Goal: Communication & Community: Ask a question

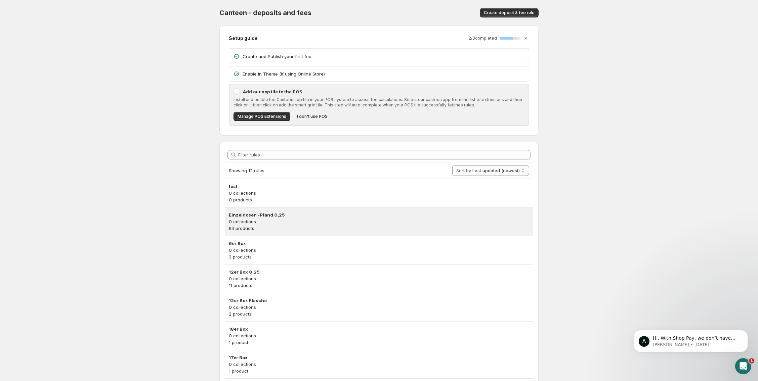
scroll to position [35, 0]
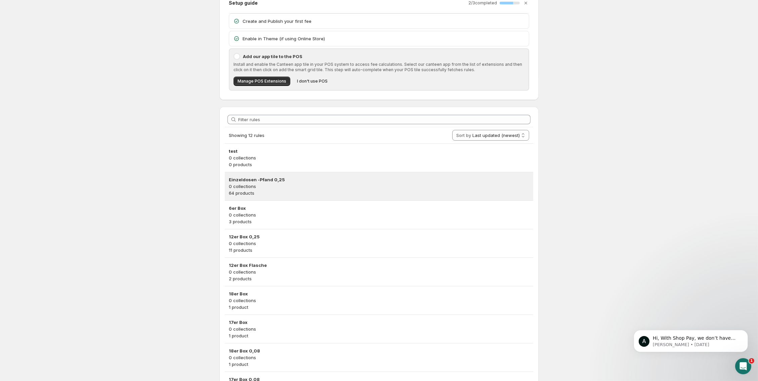
click at [281, 184] on p "0 collections" at bounding box center [379, 186] width 300 height 7
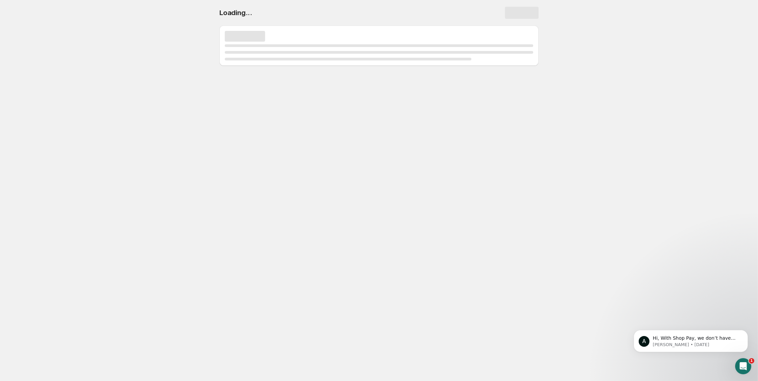
scroll to position [0, 0]
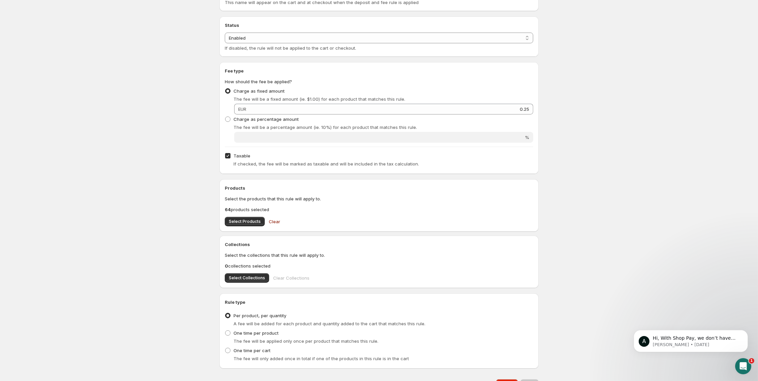
scroll to position [71, 0]
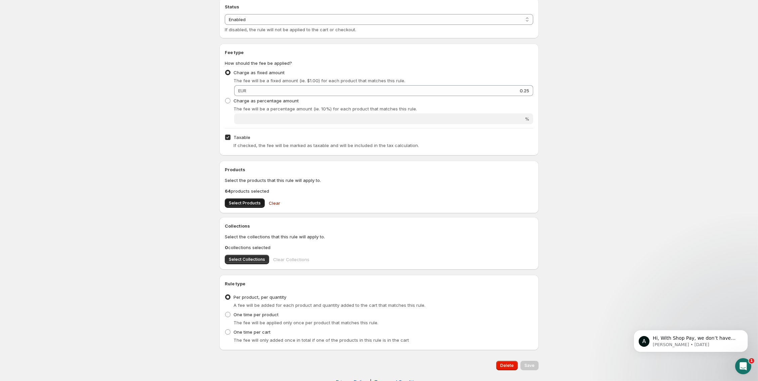
click at [256, 202] on span "Select Products" at bounding box center [245, 203] width 32 height 5
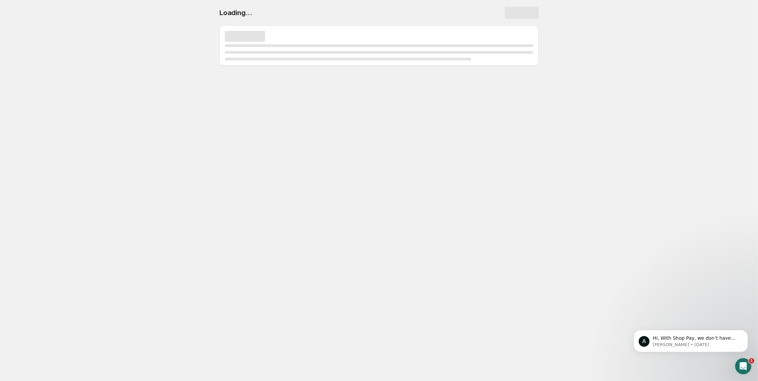
scroll to position [0, 0]
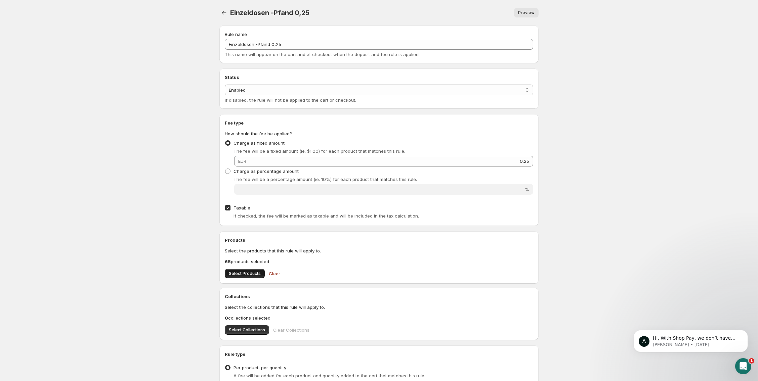
click at [234, 274] on span "Select Products" at bounding box center [245, 273] width 32 height 5
click at [742, 365] on icon "Open Intercom Messenger" at bounding box center [742, 365] width 11 height 11
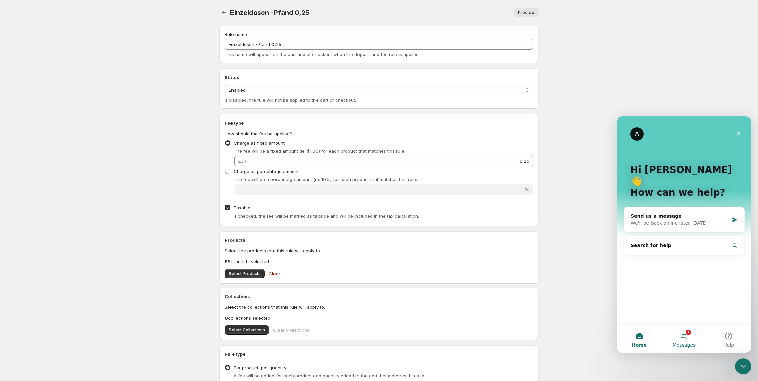
click at [682, 338] on button "1 Messages" at bounding box center [683, 339] width 45 height 27
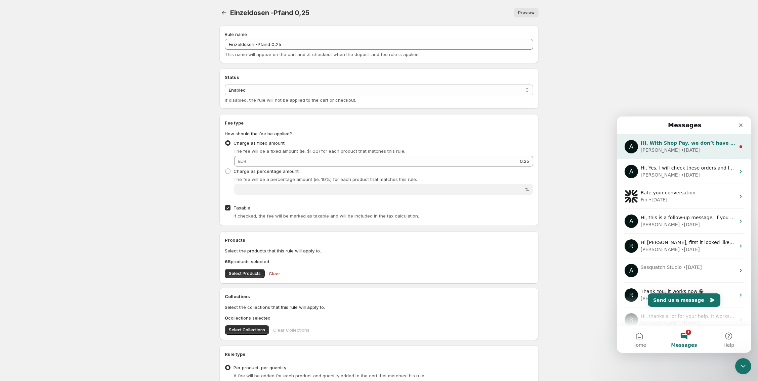
click at [681, 151] on div "[PERSON_NAME] • [DATE]" at bounding box center [688, 150] width 95 height 7
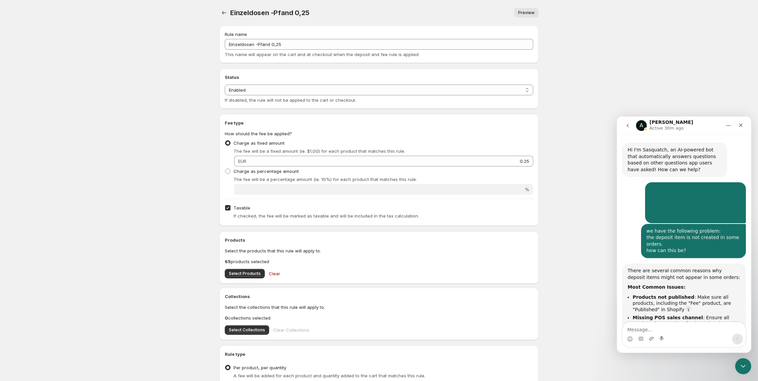
scroll to position [7, 0]
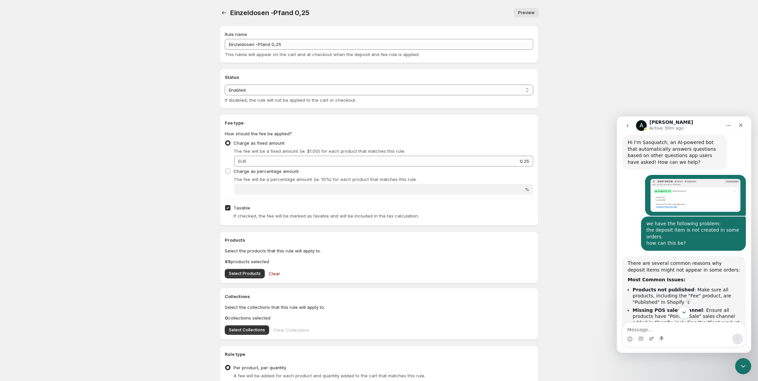
click at [686, 310] on button "Scroll to bottom" at bounding box center [684, 312] width 12 height 12
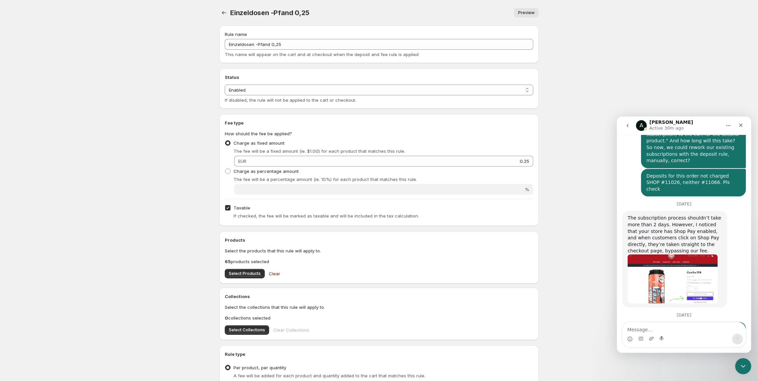
scroll to position [4356, 0]
click at [734, 95] on body "Home Help Einzeldosen -Pfand 0,25. This page is ready Einzeldosen -Pfand 0,25 P…" at bounding box center [379, 190] width 758 height 381
click at [672, 323] on div "Enable microphone access in your browser settings to use Voice Notes." at bounding box center [678, 320] width 118 height 25
click at [659, 319] on div "Enable microphone access in your browser settings to use Voice Notes." at bounding box center [678, 320] width 118 height 25
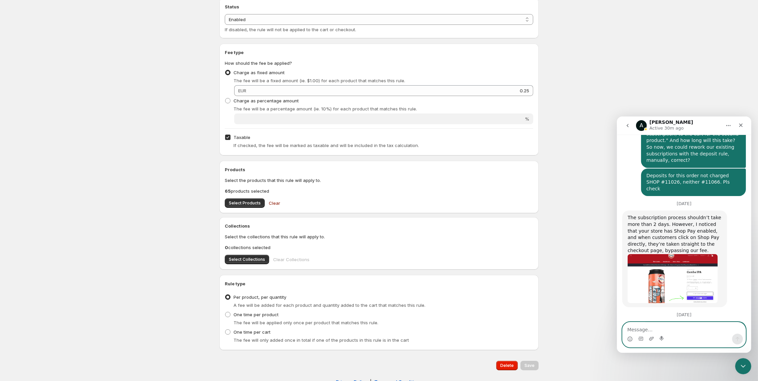
click at [655, 333] on textarea "Message…" at bounding box center [683, 327] width 123 height 11
type textarea "Pls keep me posted"
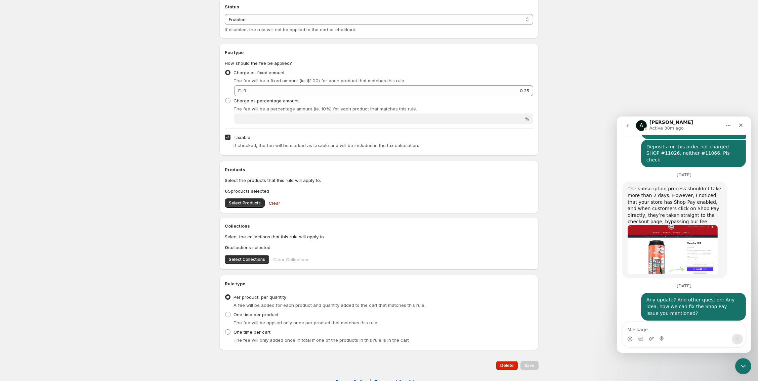
click at [105, 133] on body "Home Help Einzeldosen -Pfand 0,25. This page is ready Einzeldosen -Pfand 0,25 P…" at bounding box center [379, 119] width 758 height 381
